Goal: Information Seeking & Learning: Learn about a topic

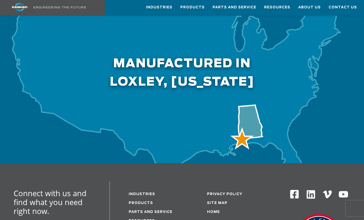
scroll to position [1693, 0]
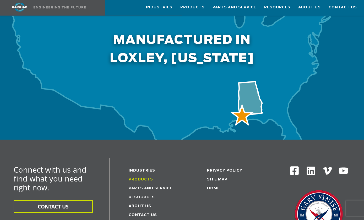
click at [138, 178] on link "Products" at bounding box center [141, 179] width 24 height 3
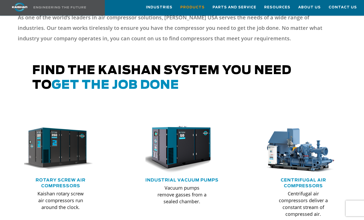
scroll to position [242, 0]
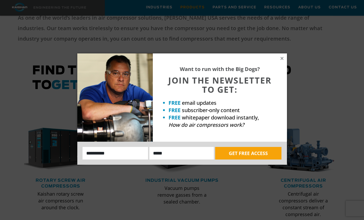
click at [270, 62] on div "Want to run with the Big Dogs? JOIN THE NEWSLETTER TO GET: FREE email updates F…" at bounding box center [220, 97] width 134 height 88
click at [283, 58] on icon at bounding box center [282, 58] width 3 height 3
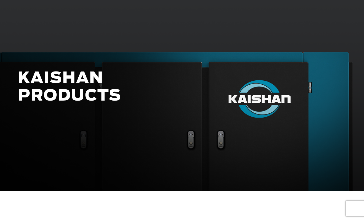
scroll to position [0, 0]
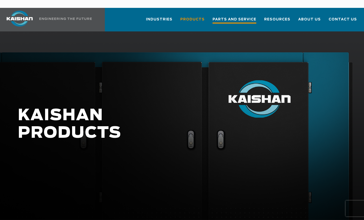
click at [243, 17] on span "Parts and Service" at bounding box center [235, 20] width 44 height 7
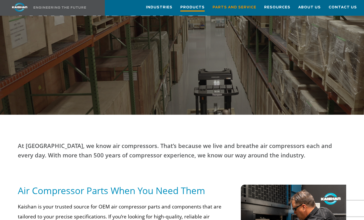
scroll to position [88, 0]
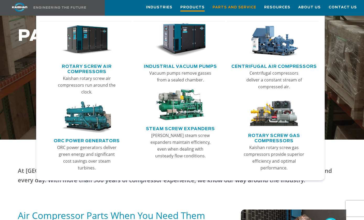
click at [198, 3] on link "Products" at bounding box center [192, 7] width 24 height 15
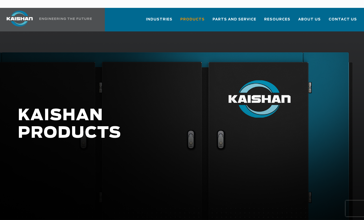
click at [77, 63] on div at bounding box center [182, 129] width 364 height 197
click at [80, 71] on div at bounding box center [182, 129] width 364 height 197
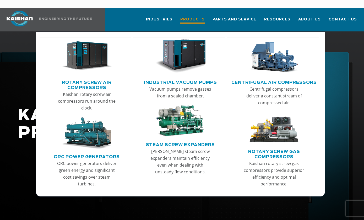
click at [196, 17] on span "Products" at bounding box center [192, 20] width 24 height 7
click at [263, 78] on link "Centrifugal Air Compressors" at bounding box center [274, 82] width 85 height 8
click at [269, 133] on img "Main menu" at bounding box center [274, 127] width 51 height 31
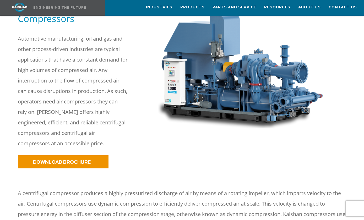
scroll to position [99, 0]
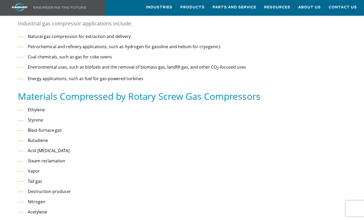
scroll to position [359, 0]
